Goal: Task Accomplishment & Management: Complete application form

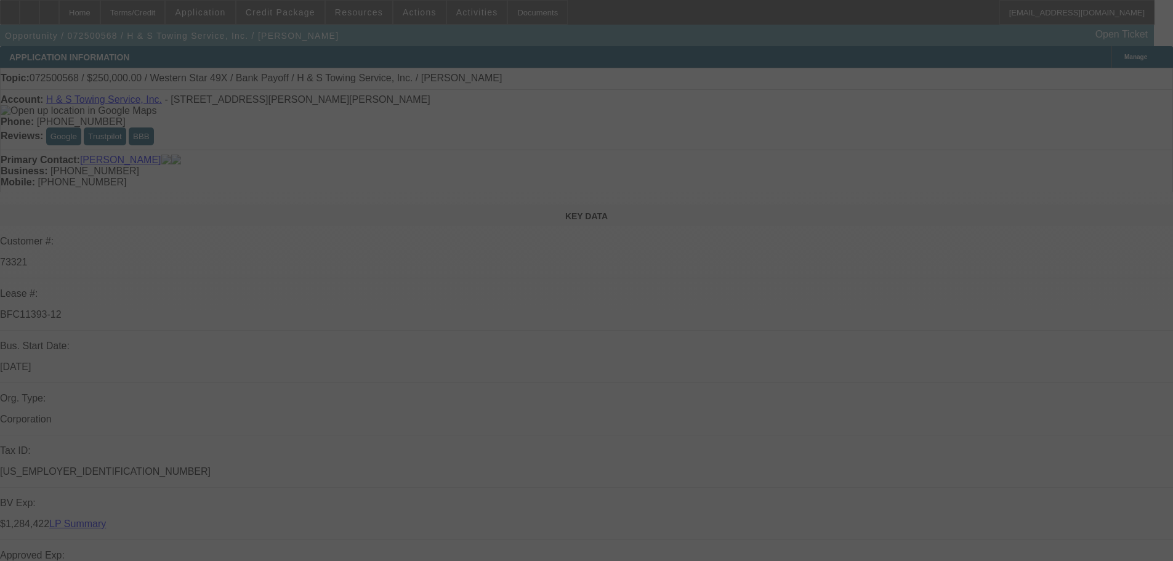
select select "0"
select select "2"
select select "0.1"
select select "4"
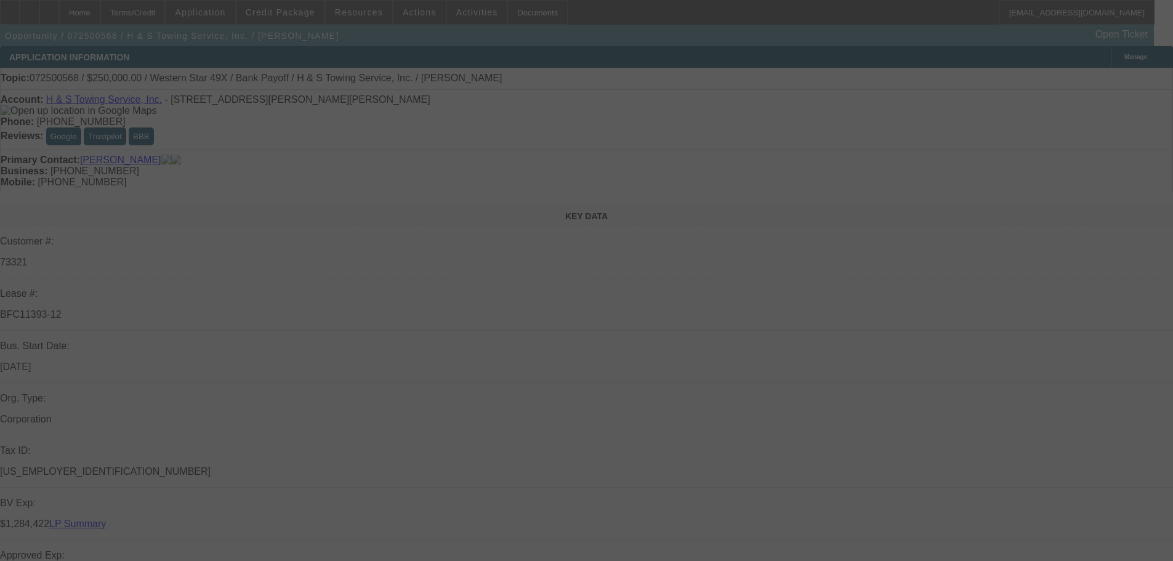
select select "0"
select select "2"
select select "0.1"
select select "4"
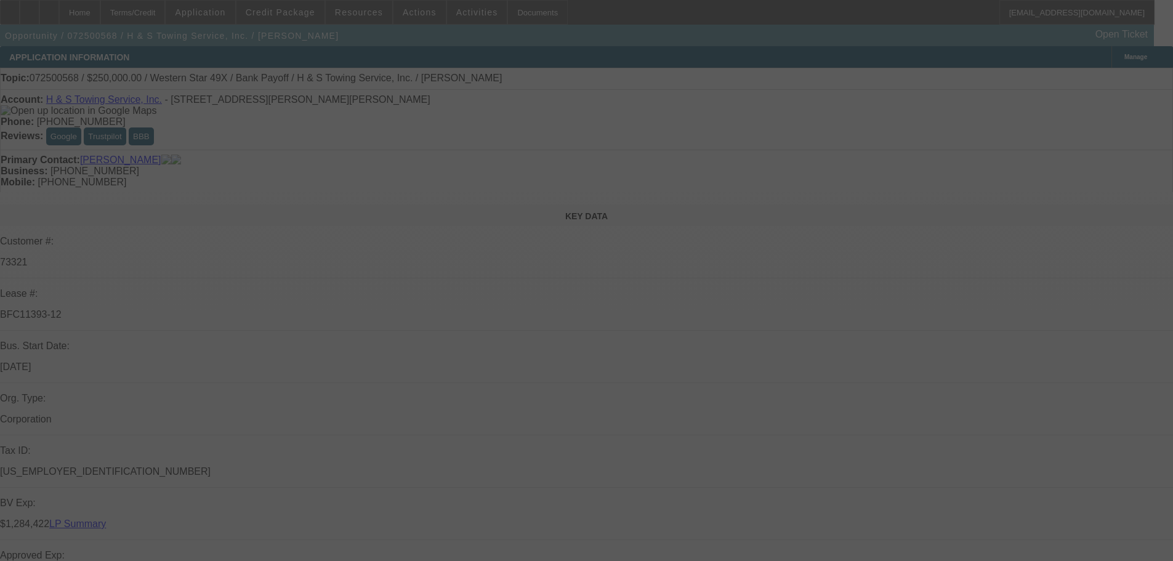
select select "0"
select select "2"
select select "0.1"
select select "4"
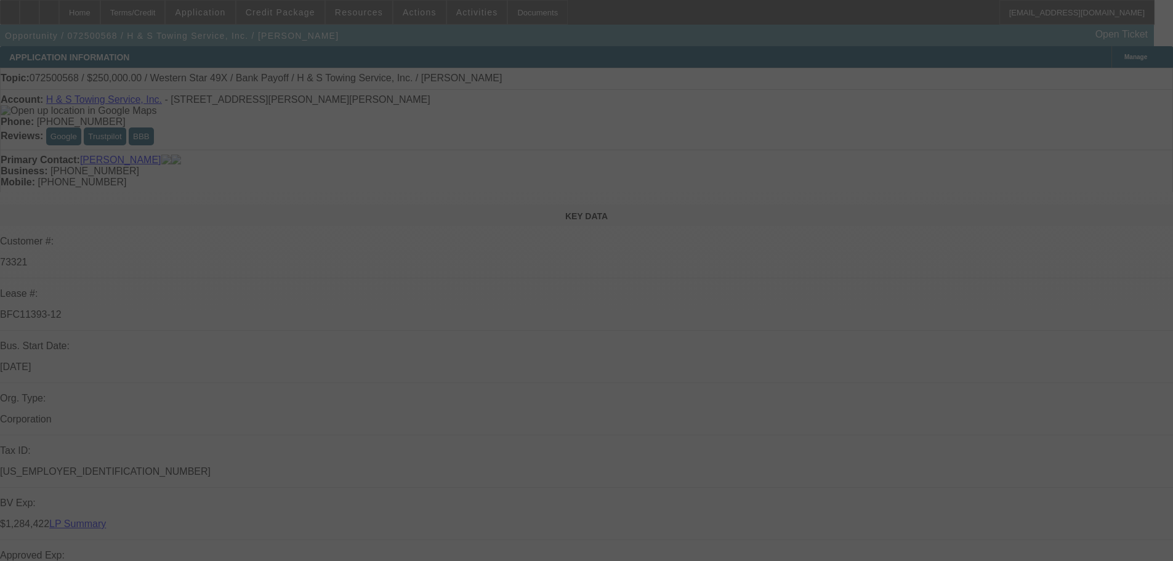
select select "0"
select select "2"
select select "0.1"
select select "4"
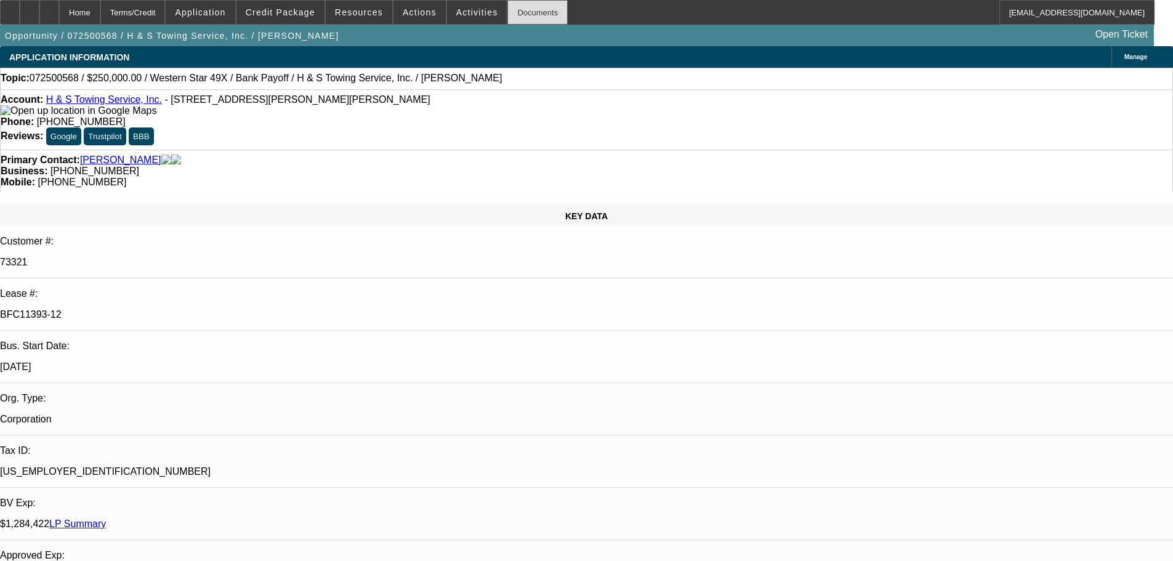
click at [526, 15] on div "Documents" at bounding box center [537, 12] width 60 height 25
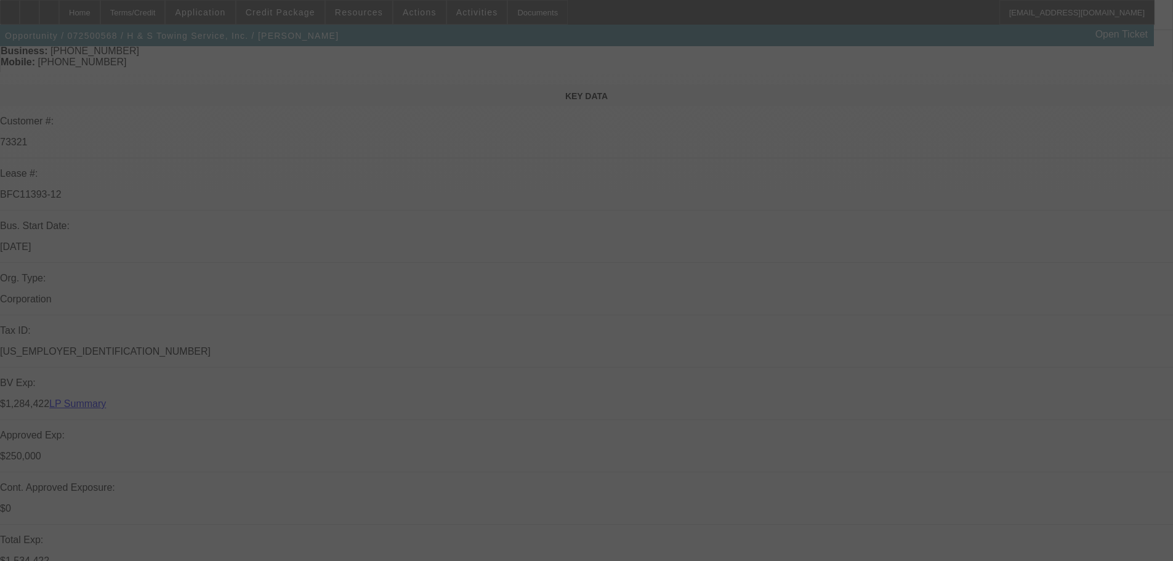
scroll to position [185, 0]
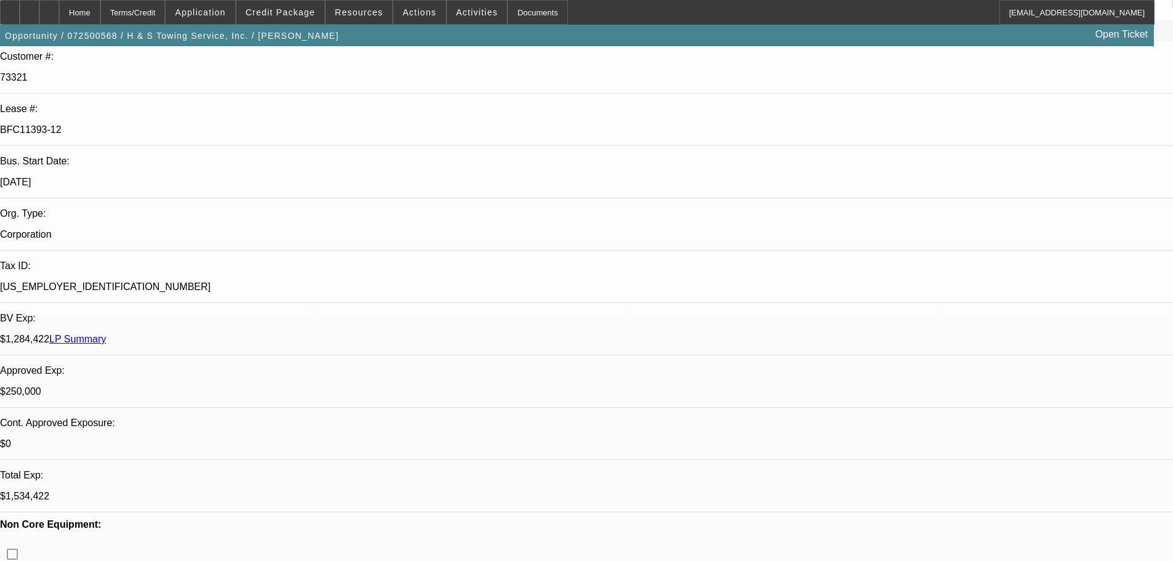
select select "0"
select select "2"
select select "0.1"
select select "4"
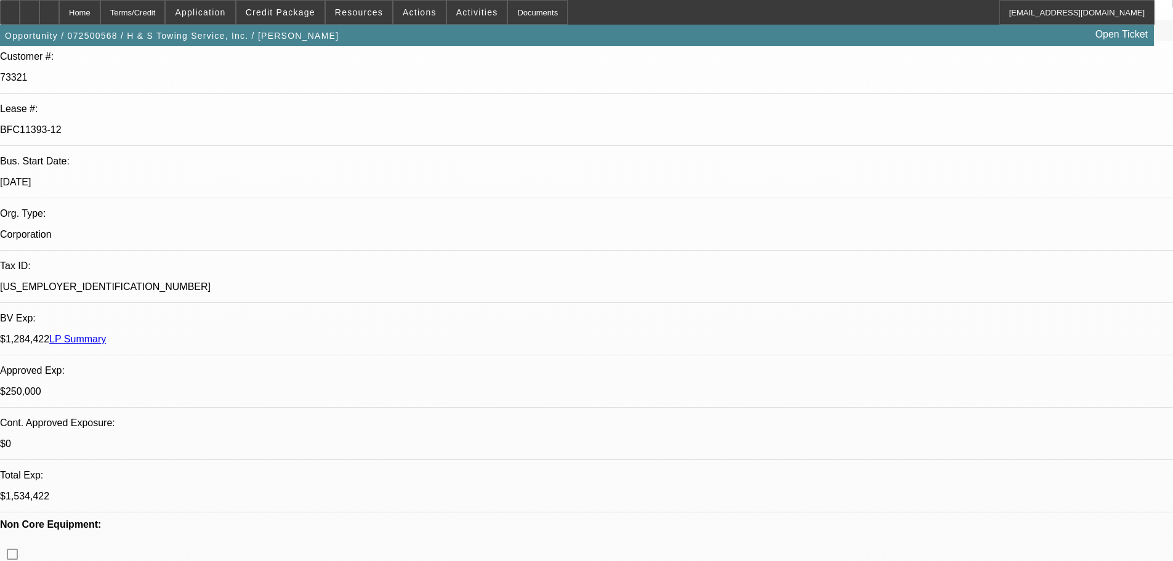
select select "0"
select select "2"
select select "0.1"
select select "4"
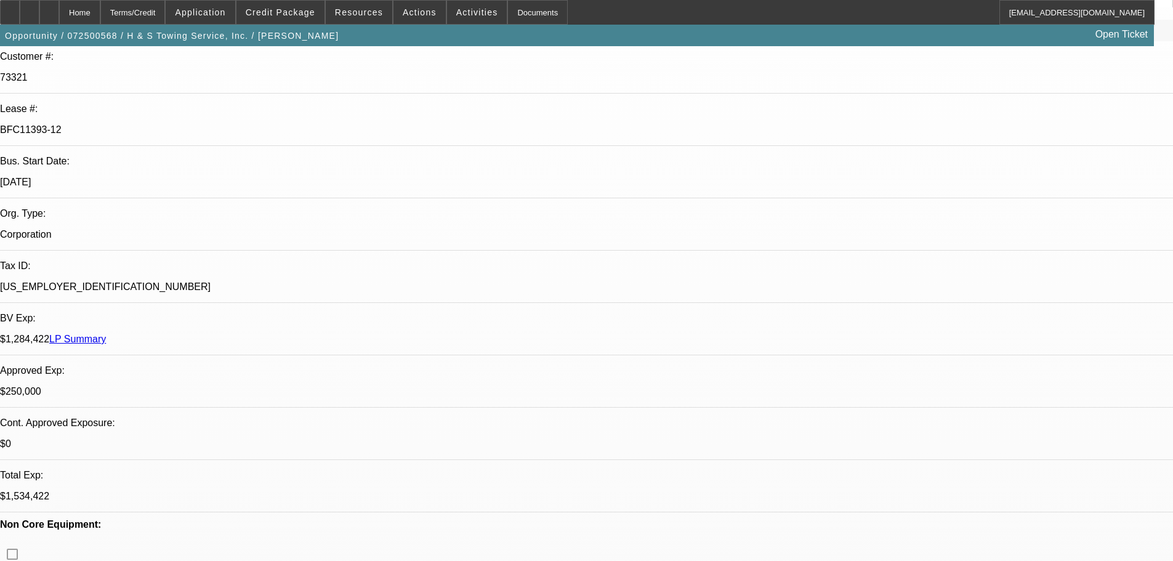
select select "0"
select select "2"
select select "0.1"
select select "4"
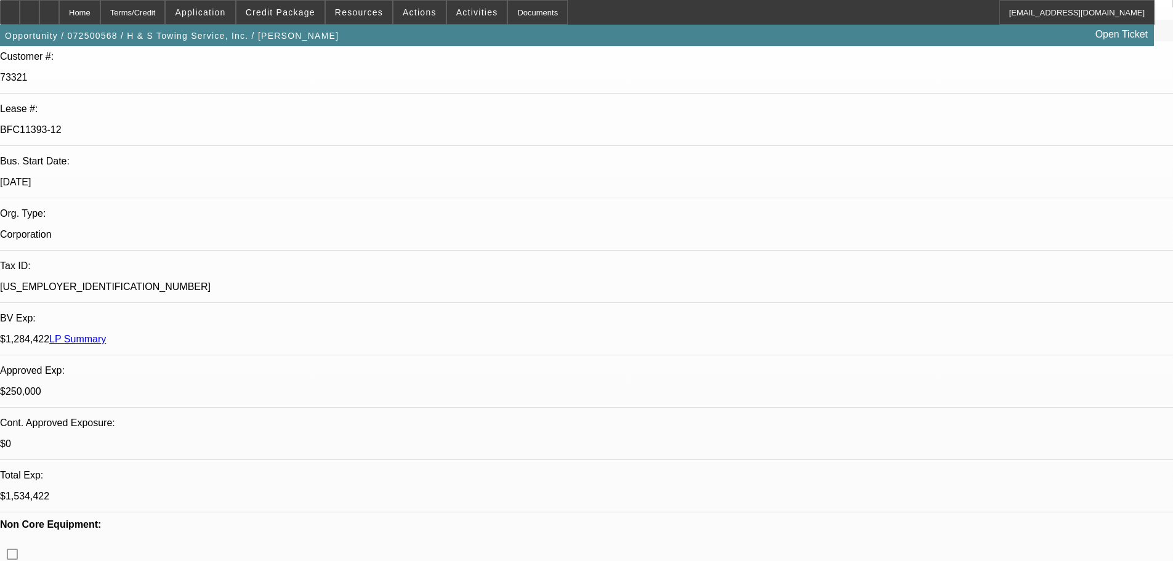
select select "0"
select select "2"
select select "0.1"
select select "4"
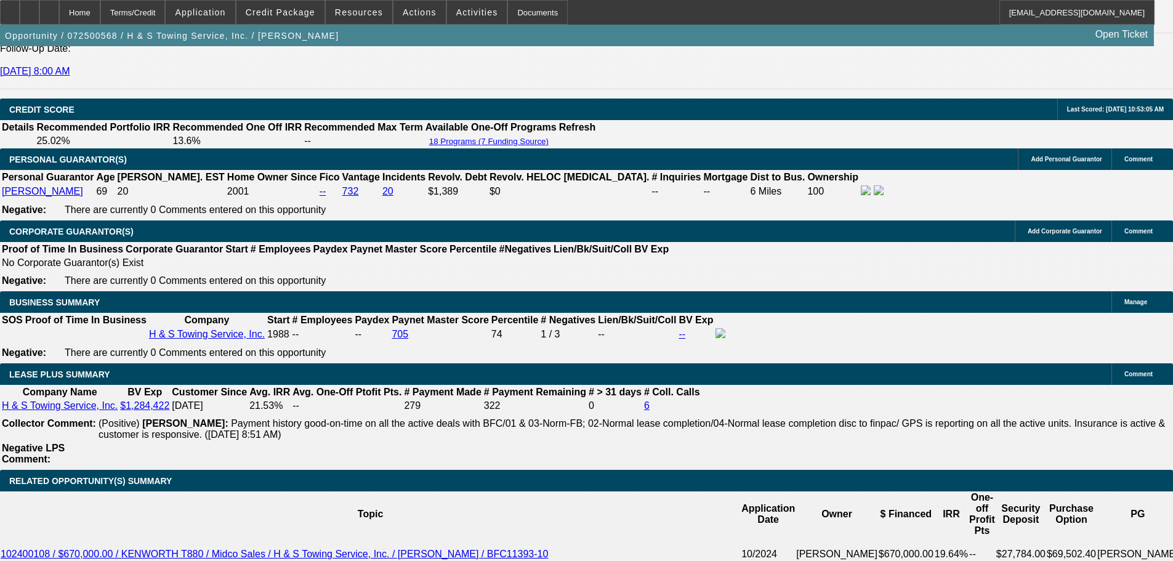
scroll to position [1847, 0]
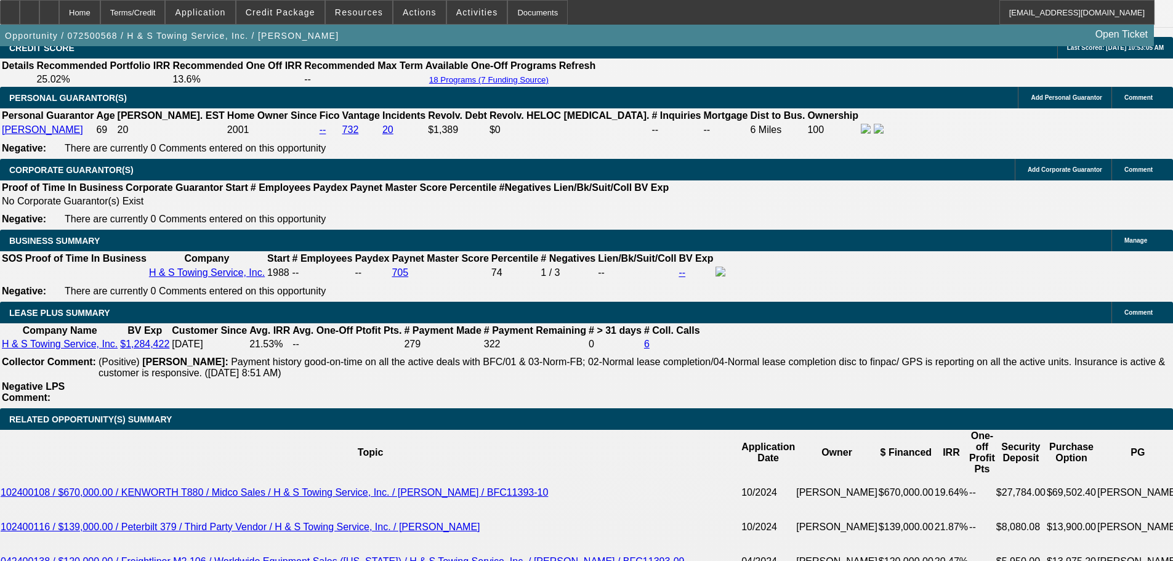
scroll to position [1908, 0]
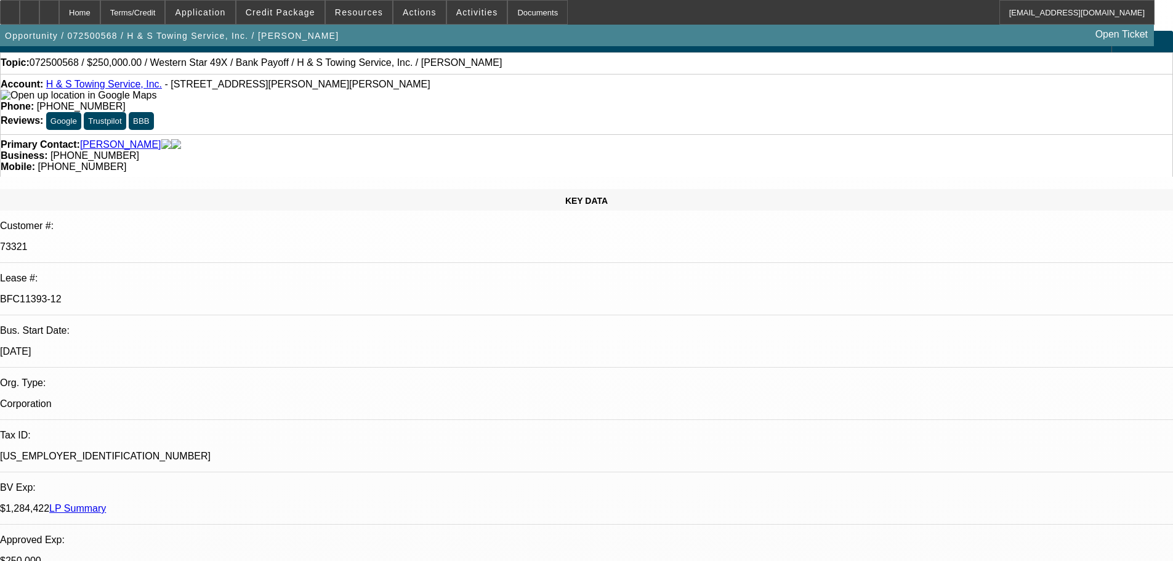
scroll to position [0, 0]
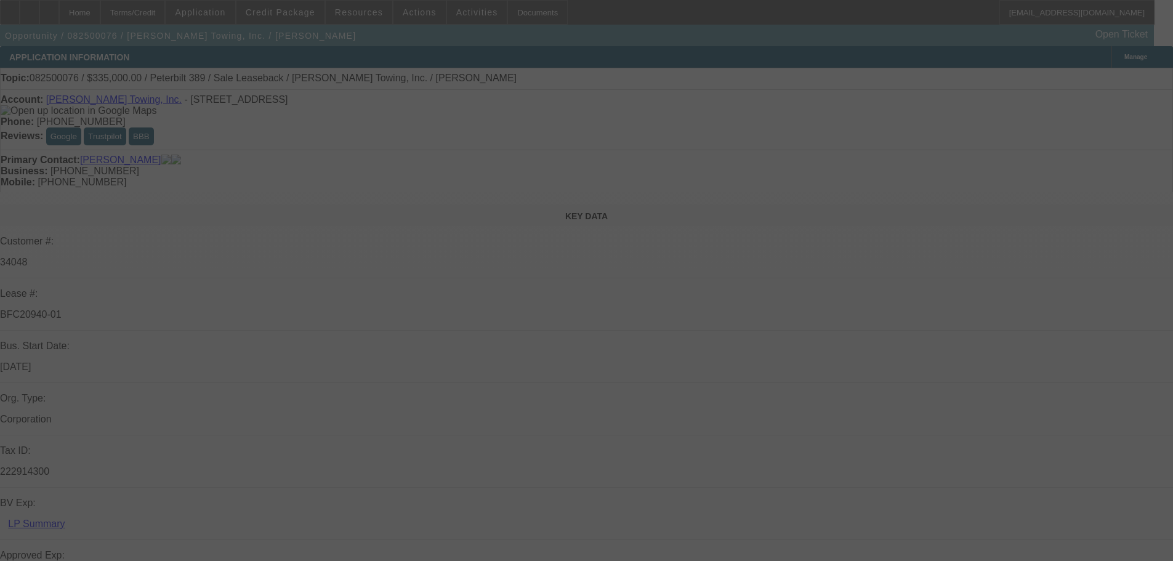
select select "0"
select select "2"
select select "0"
select select "6"
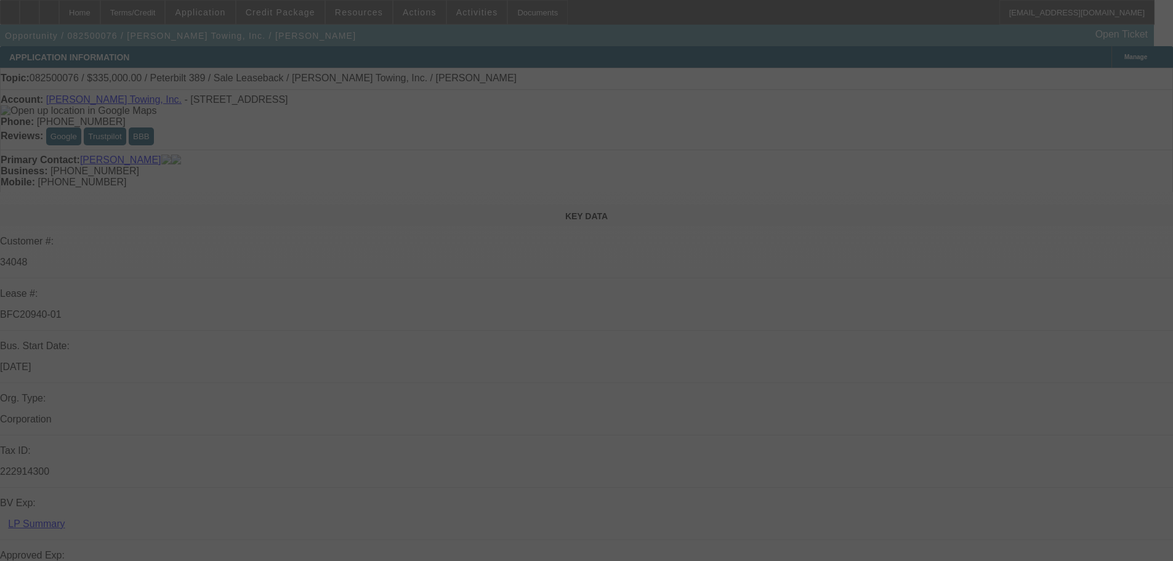
select select "0"
select select "2"
select select "0"
select select "6"
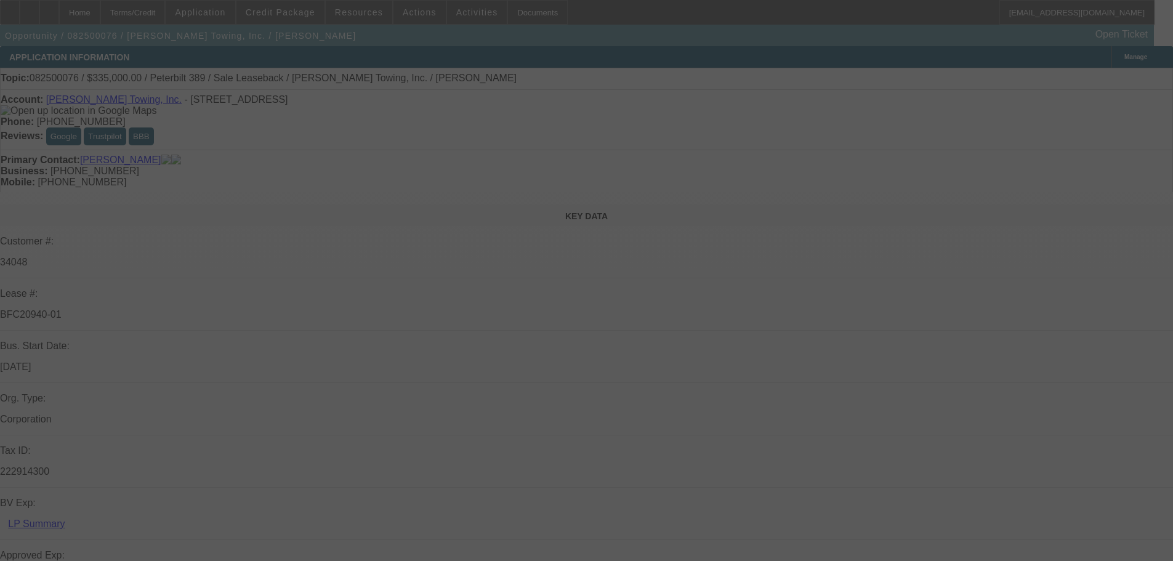
select select "0"
select select "2"
select select "0"
select select "6"
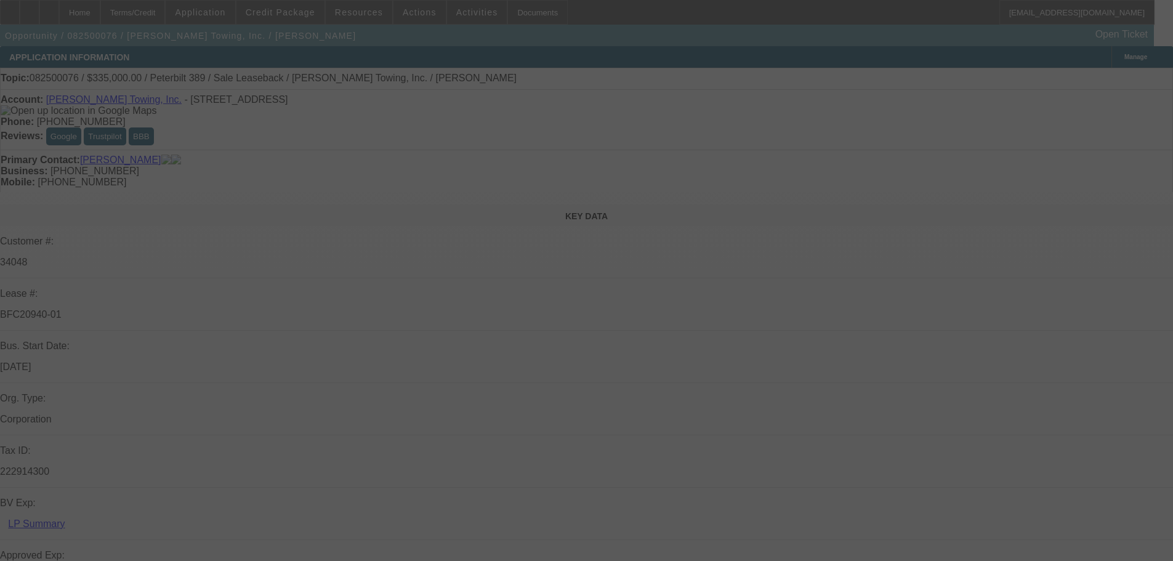
select select "0"
select select "2"
select select "0"
select select "6"
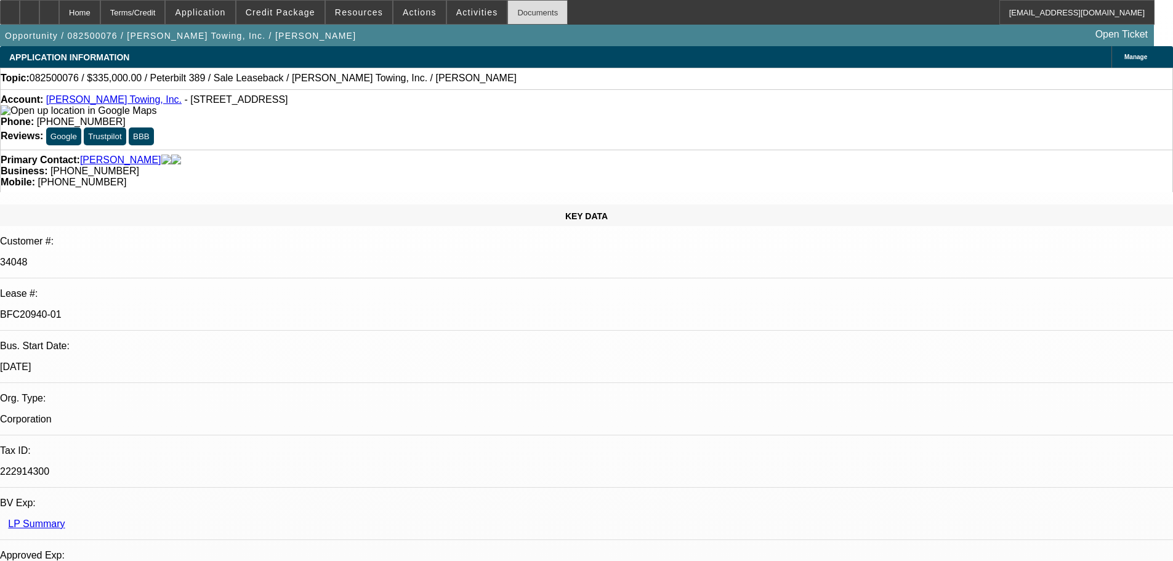
click at [529, 18] on div "Documents" at bounding box center [537, 12] width 60 height 25
